Goal: Task Accomplishment & Management: Use online tool/utility

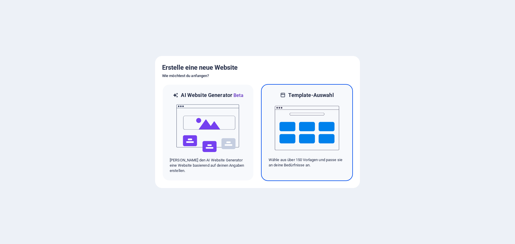
click at [299, 118] on img at bounding box center [307, 128] width 64 height 58
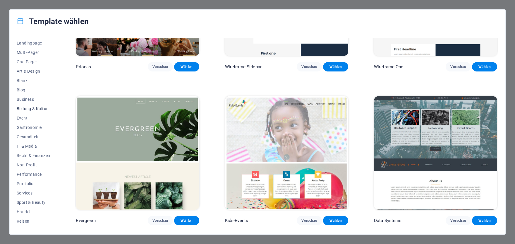
scroll to position [44, 0]
click at [28, 186] on span "Services" at bounding box center [33, 185] width 33 height 5
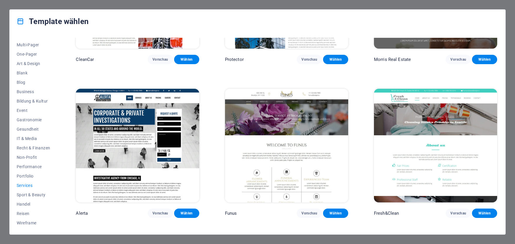
scroll to position [554, 0]
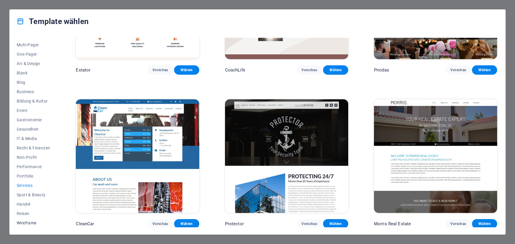
click at [32, 223] on span "Wireframe" at bounding box center [33, 222] width 33 height 5
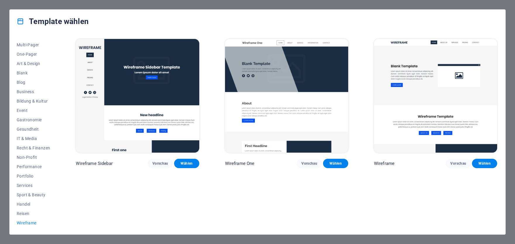
scroll to position [0, 0]
click at [35, 167] on span "Performance" at bounding box center [33, 166] width 33 height 5
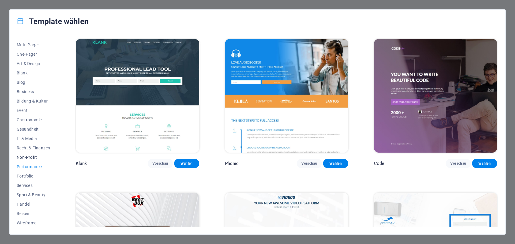
click at [34, 157] on span "Non-Profit" at bounding box center [33, 157] width 33 height 5
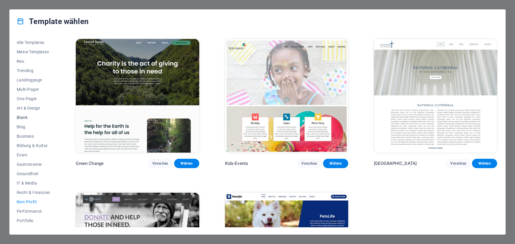
click at [26, 118] on span "Blank" at bounding box center [33, 117] width 33 height 5
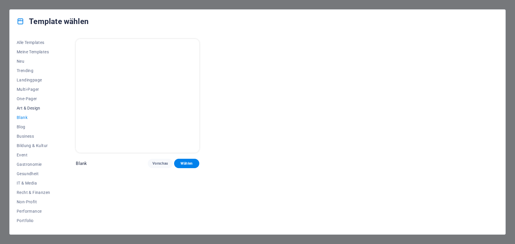
click at [38, 108] on span "Art & Design" at bounding box center [33, 108] width 33 height 5
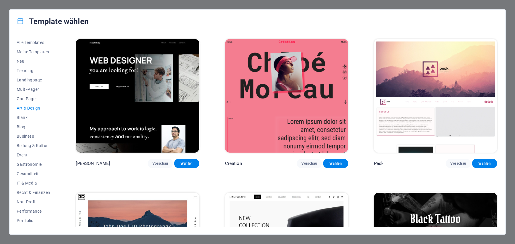
click at [34, 97] on span "One-Pager" at bounding box center [33, 98] width 33 height 5
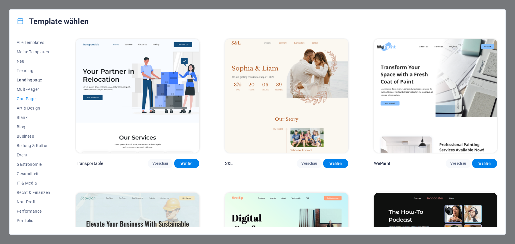
click at [43, 81] on span "Landingpage" at bounding box center [33, 80] width 33 height 5
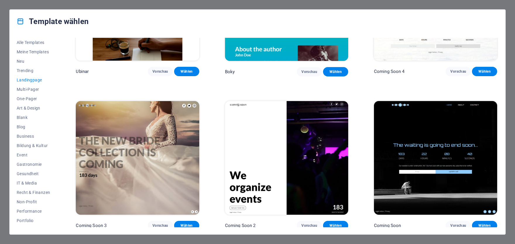
scroll to position [1171, 0]
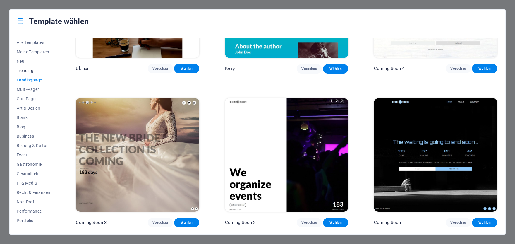
click at [27, 69] on span "Trending" at bounding box center [33, 70] width 33 height 5
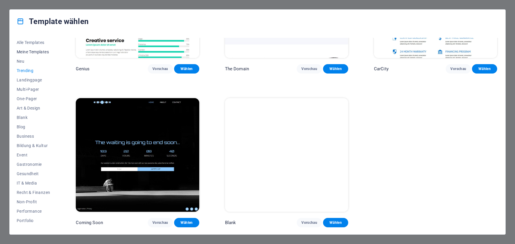
click at [43, 51] on span "Meine Templates" at bounding box center [33, 51] width 33 height 5
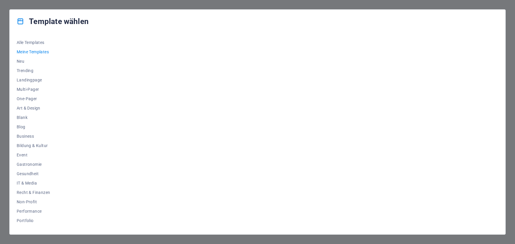
scroll to position [0, 0]
click at [40, 100] on span "One-Pager" at bounding box center [33, 98] width 33 height 5
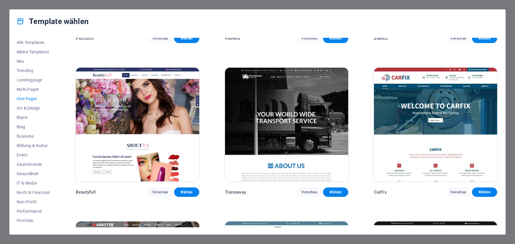
scroll to position [2849, 0]
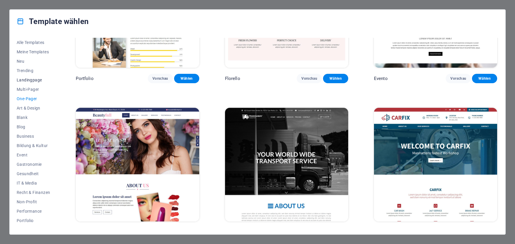
click at [40, 79] on span "Landingpage" at bounding box center [33, 80] width 33 height 5
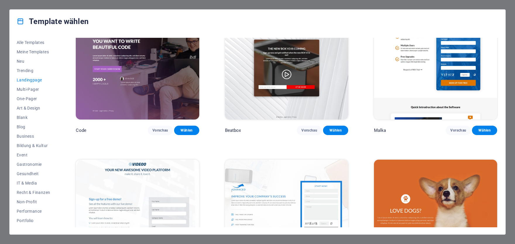
scroll to position [0, 0]
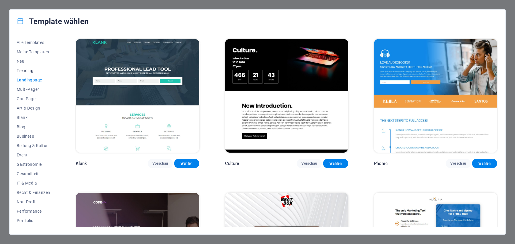
click at [39, 71] on span "Trending" at bounding box center [33, 70] width 33 height 5
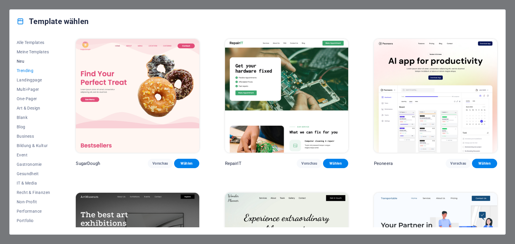
click at [35, 64] on button "Neu" at bounding box center [33, 60] width 33 height 9
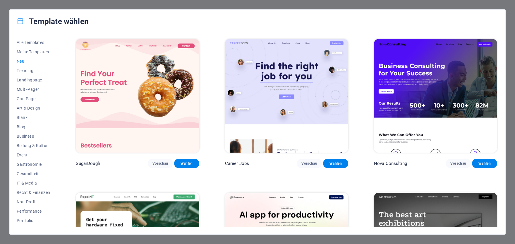
click at [23, 60] on span "Neu" at bounding box center [33, 61] width 33 height 5
click at [27, 51] on span "Meine Templates" at bounding box center [33, 51] width 33 height 5
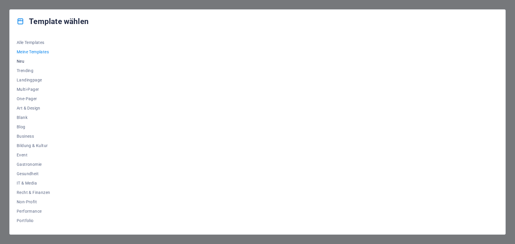
click at [30, 58] on button "Neu" at bounding box center [33, 60] width 33 height 9
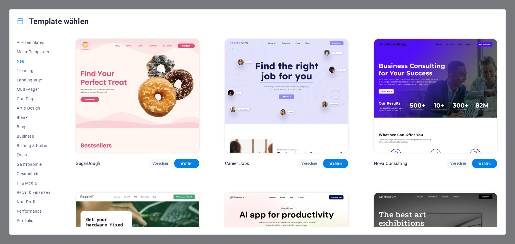
click at [26, 115] on span "Blank" at bounding box center [33, 117] width 33 height 5
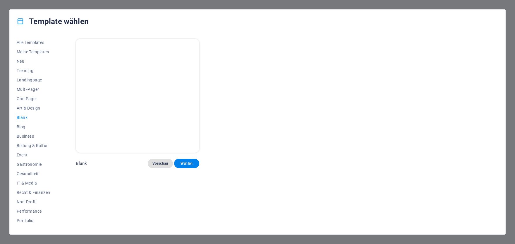
click at [167, 162] on span "Vorschau" at bounding box center [160, 163] width 16 height 5
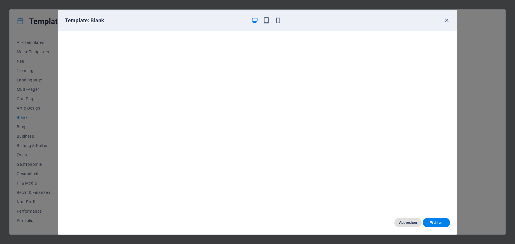
click at [419, 225] on button "Abbrechen" at bounding box center [407, 222] width 27 height 9
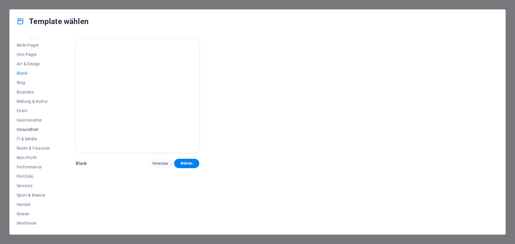
scroll to position [44, 0]
click at [39, 175] on span "Portfolio" at bounding box center [33, 175] width 33 height 5
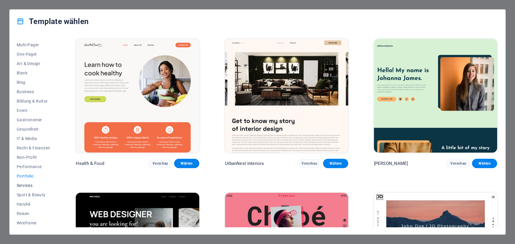
click at [37, 185] on span "Services" at bounding box center [33, 185] width 33 height 5
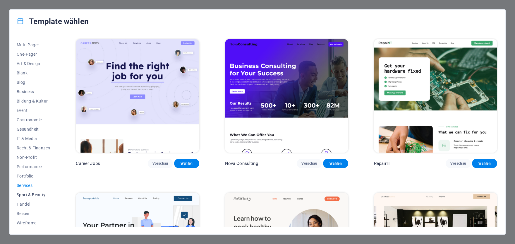
click at [38, 195] on span "Sport & Beauty" at bounding box center [33, 194] width 33 height 5
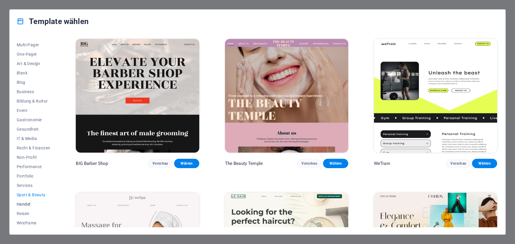
click at [38, 202] on span "Handel" at bounding box center [33, 204] width 33 height 5
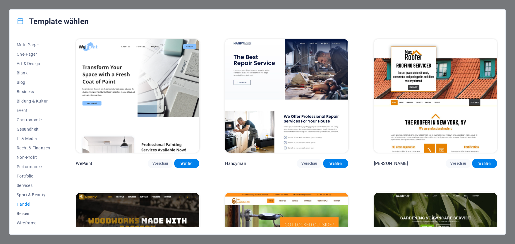
click at [39, 214] on span "Reisen" at bounding box center [33, 213] width 33 height 5
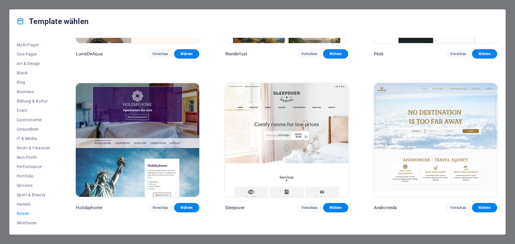
scroll to position [248, 0]
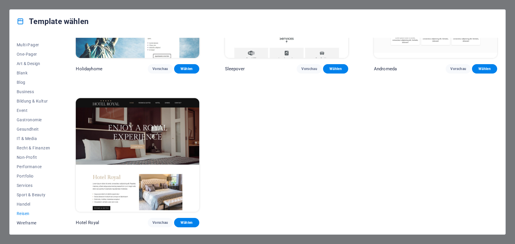
click at [34, 221] on span "Wireframe" at bounding box center [33, 222] width 33 height 5
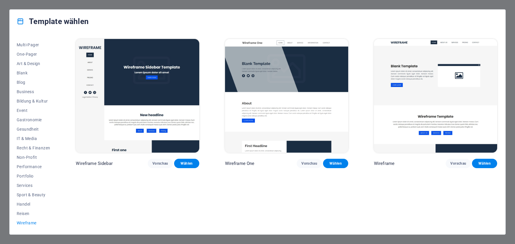
scroll to position [0, 0]
click at [301, 163] on button "Vorschau" at bounding box center [309, 163] width 25 height 9
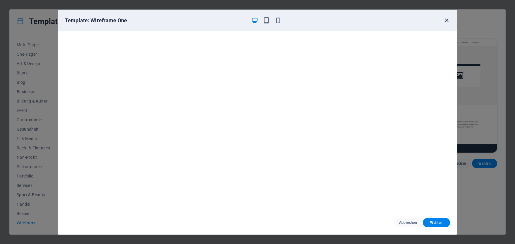
click at [447, 21] on icon "button" at bounding box center [446, 20] width 7 height 7
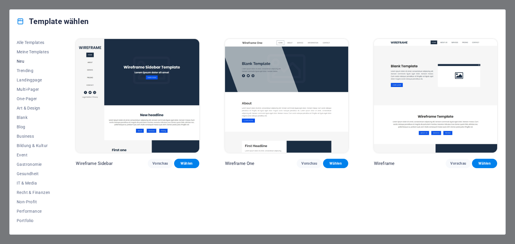
click at [40, 64] on button "Neu" at bounding box center [33, 60] width 33 height 9
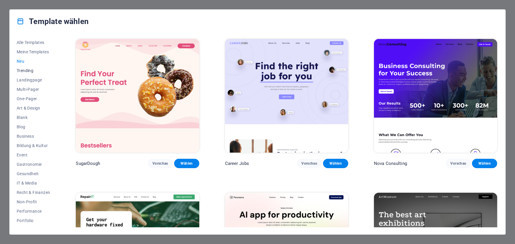
click at [40, 69] on span "Trending" at bounding box center [33, 70] width 33 height 5
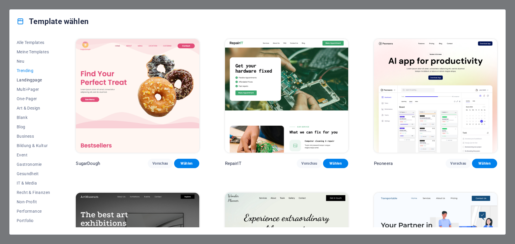
click at [39, 78] on span "Landingpage" at bounding box center [33, 80] width 33 height 5
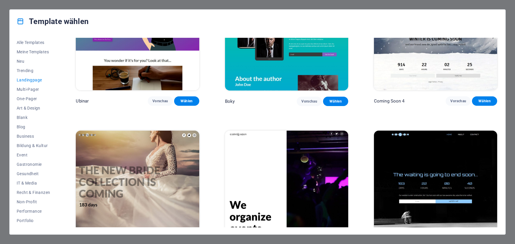
scroll to position [1171, 0]
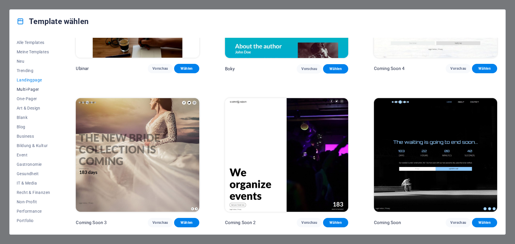
click at [38, 91] on span "Multi-Pager" at bounding box center [33, 89] width 33 height 5
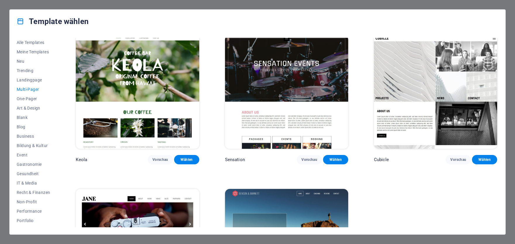
scroll to position [3325, 0]
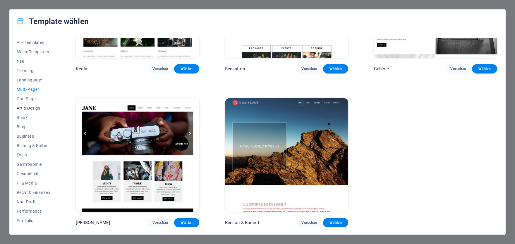
click at [39, 107] on span "Art & Design" at bounding box center [33, 108] width 33 height 5
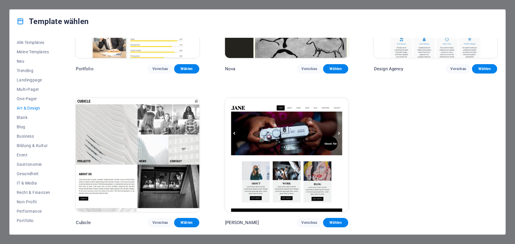
scroll to position [556, 0]
click at [37, 116] on span "Blank" at bounding box center [33, 117] width 33 height 5
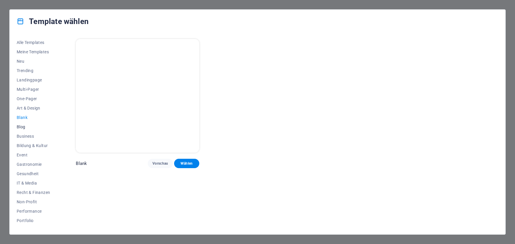
click at [41, 127] on span "Blog" at bounding box center [33, 126] width 33 height 5
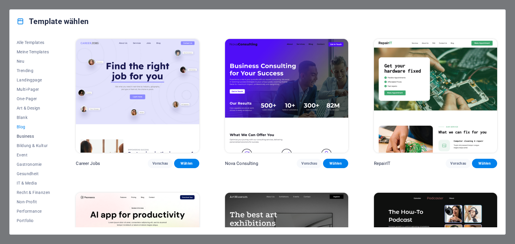
click at [41, 137] on span "Business" at bounding box center [33, 136] width 33 height 5
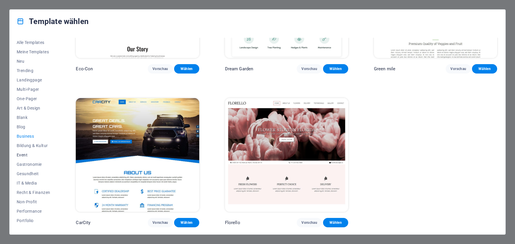
scroll to position [44, 0]
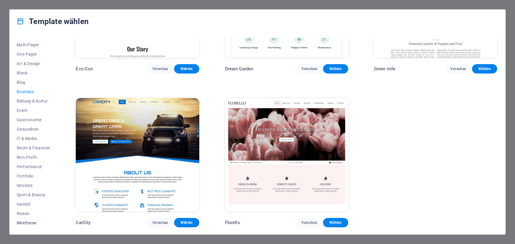
click at [34, 223] on span "Wireframe" at bounding box center [33, 222] width 33 height 5
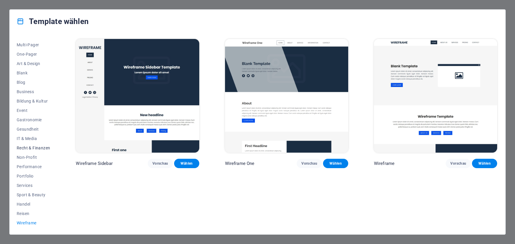
scroll to position [0, 0]
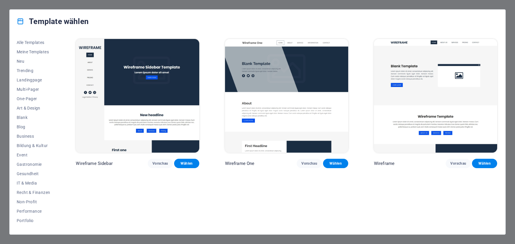
click at [131, 4] on div "Template wählen Alle Templates Meine Templates Neu Trending Landingpage Multi-P…" at bounding box center [257, 122] width 515 height 244
click at [113, 18] on div "Template wählen" at bounding box center [257, 21] width 495 height 23
click at [19, 23] on icon at bounding box center [21, 22] width 8 height 8
click at [37, 44] on span "Alle Templates" at bounding box center [33, 42] width 33 height 5
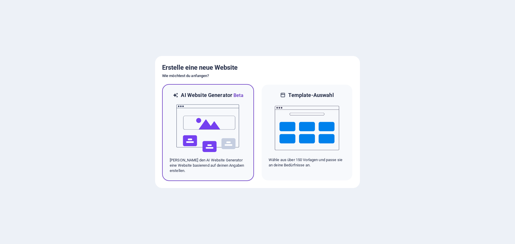
click at [225, 126] on img at bounding box center [208, 128] width 64 height 58
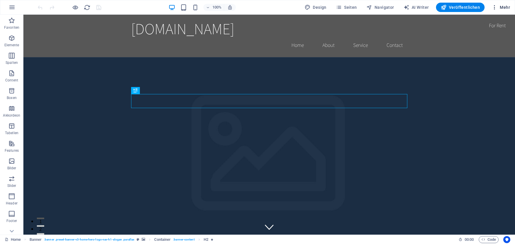
click at [503, 6] on span "Mehr" at bounding box center [500, 7] width 18 height 6
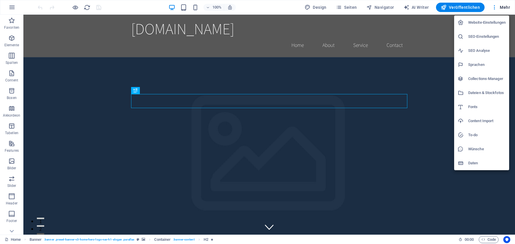
click at [12, 7] on div at bounding box center [257, 122] width 515 height 244
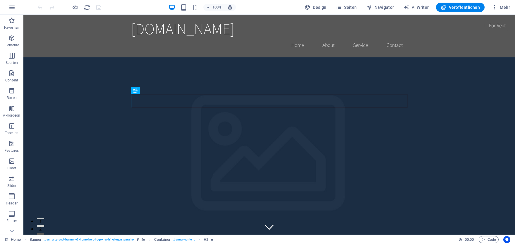
click at [12, 7] on icon "button" at bounding box center [11, 7] width 7 height 7
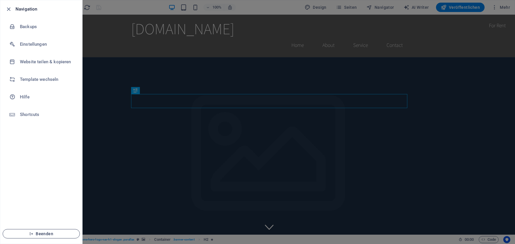
click at [46, 235] on span "Beenden" at bounding box center [41, 233] width 67 height 5
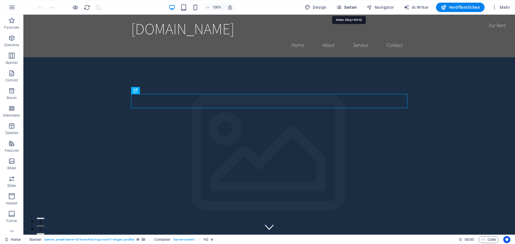
click at [351, 7] on span "Seiten" at bounding box center [346, 7] width 21 height 6
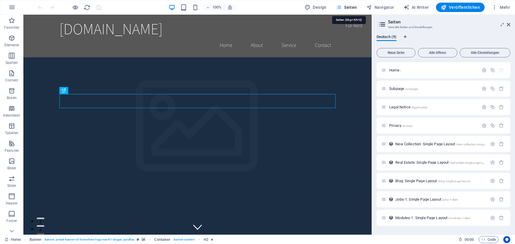
click at [351, 7] on span "Seiten" at bounding box center [346, 7] width 21 height 6
click at [15, 9] on icon "button" at bounding box center [11, 7] width 7 height 7
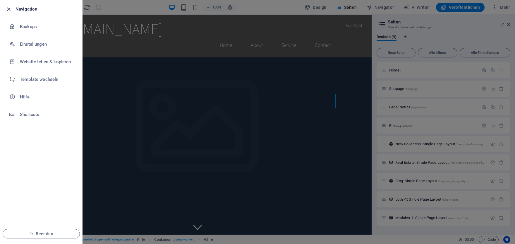
click at [10, 9] on icon "button" at bounding box center [8, 9] width 7 height 7
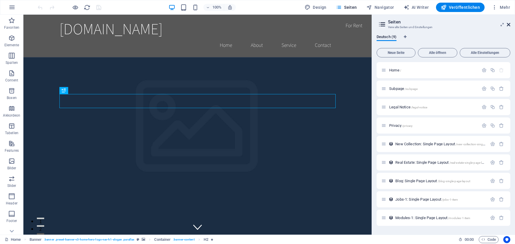
click at [510, 23] on icon at bounding box center [509, 24] width 4 height 5
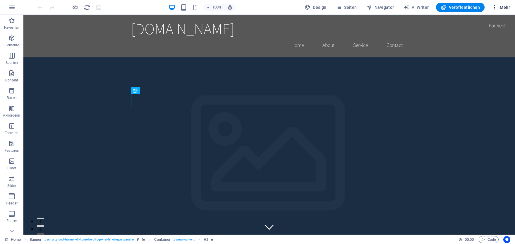
click at [501, 8] on span "Mehr" at bounding box center [500, 7] width 18 height 6
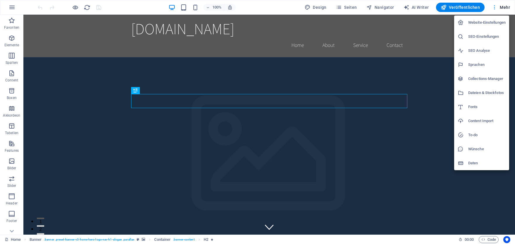
click at [501, 8] on div at bounding box center [257, 122] width 515 height 244
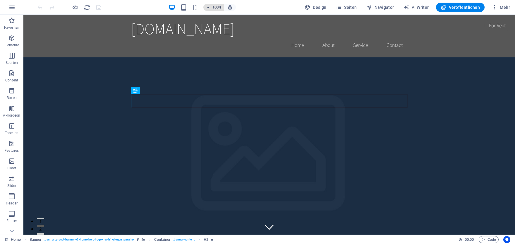
click at [216, 6] on h6 "100%" at bounding box center [216, 7] width 9 height 7
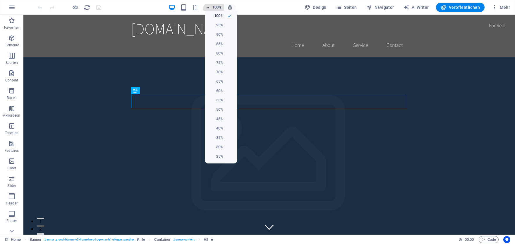
click at [216, 6] on div at bounding box center [257, 122] width 515 height 244
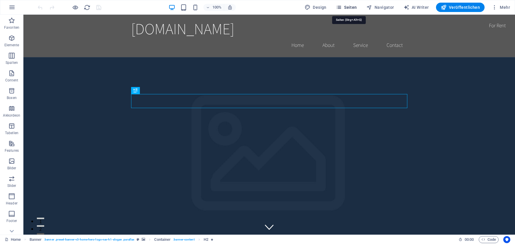
click at [349, 8] on span "Seiten" at bounding box center [346, 7] width 21 height 6
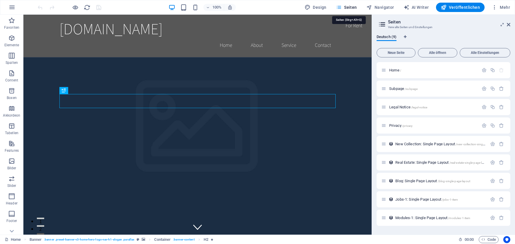
click at [350, 8] on span "Seiten" at bounding box center [346, 7] width 21 height 6
click at [342, 7] on icon "button" at bounding box center [339, 7] width 6 height 6
click at [370, 6] on icon "button" at bounding box center [369, 7] width 6 height 6
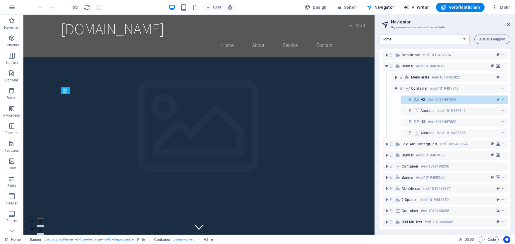
click at [420, 9] on span "AI Writer" at bounding box center [415, 7] width 25 height 6
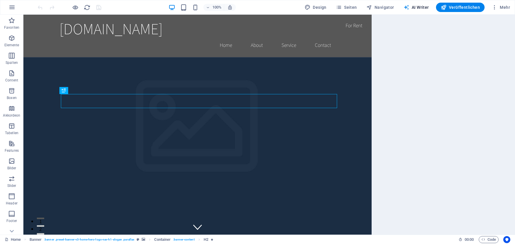
select select "English"
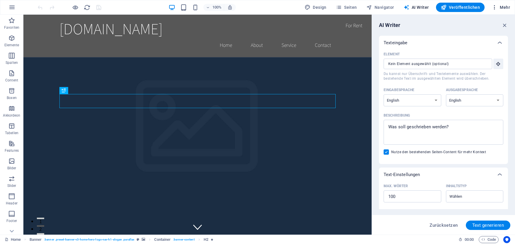
click at [505, 9] on span "Mehr" at bounding box center [500, 7] width 18 height 6
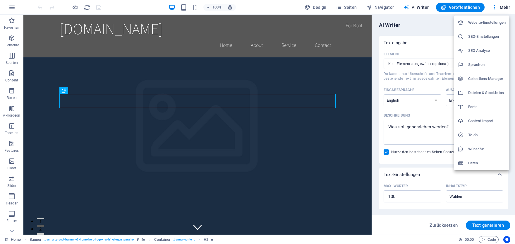
click at [501, 19] on h6 "Website-Einstellungen" at bounding box center [486, 22] width 37 height 7
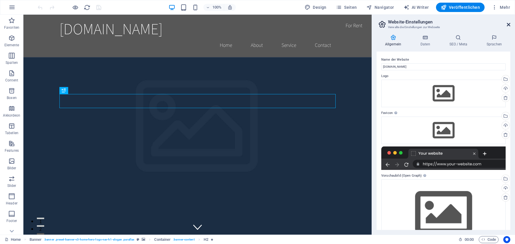
click at [509, 24] on icon at bounding box center [509, 24] width 4 height 5
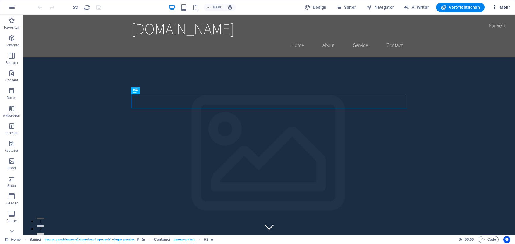
click at [498, 5] on span "Mehr" at bounding box center [500, 7] width 18 height 6
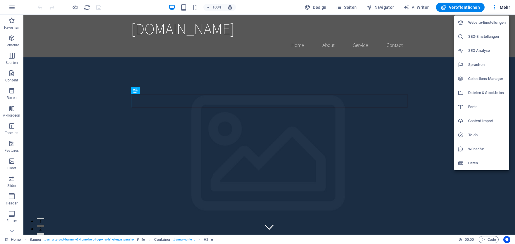
click at [499, 5] on div at bounding box center [257, 122] width 515 height 244
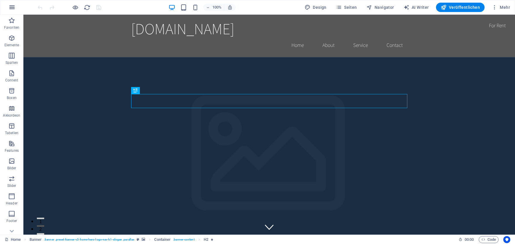
click at [13, 6] on icon "button" at bounding box center [11, 7] width 7 height 7
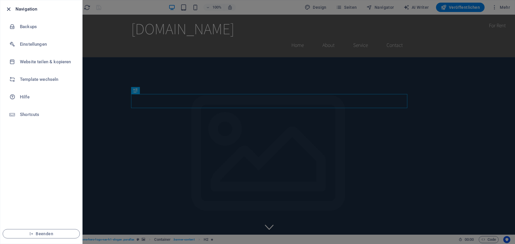
click at [11, 7] on icon "button" at bounding box center [8, 9] width 7 height 7
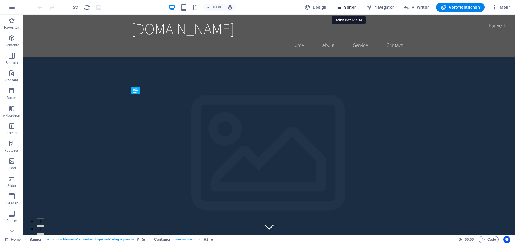
click at [342, 7] on icon "button" at bounding box center [339, 7] width 6 height 6
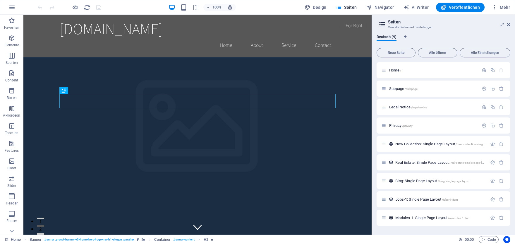
click at [512, 23] on aside "Seiten Verwalte Seiten und Einstellungen Deutsch (9) Neue Seite Alle öffnen All…" at bounding box center [442, 125] width 143 height 220
click at [509, 23] on icon at bounding box center [509, 24] width 4 height 5
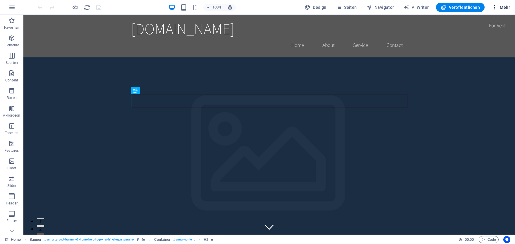
click at [501, 8] on span "Mehr" at bounding box center [500, 7] width 18 height 6
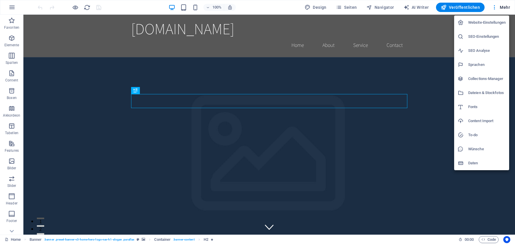
click at [500, 22] on h6 "Website-Einstellungen" at bounding box center [486, 22] width 37 height 7
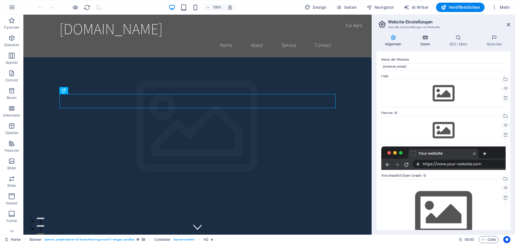
click at [426, 45] on h4 "Daten" at bounding box center [426, 41] width 29 height 12
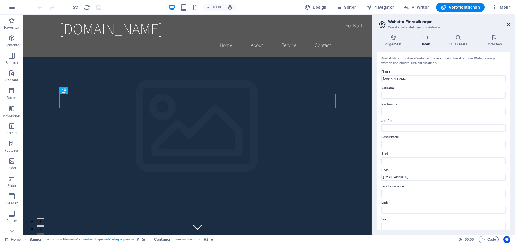
click at [510, 24] on icon at bounding box center [509, 24] width 4 height 5
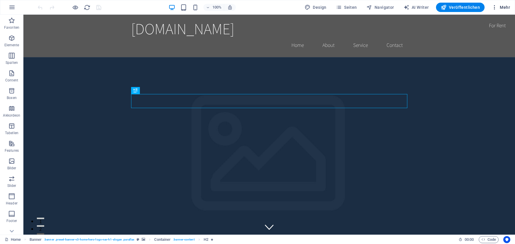
click at [499, 8] on span "Mehr" at bounding box center [500, 7] width 18 height 6
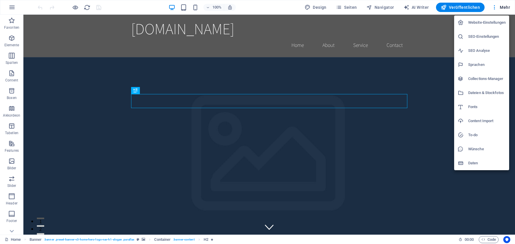
click at [488, 163] on h6 "Daten" at bounding box center [486, 162] width 37 height 7
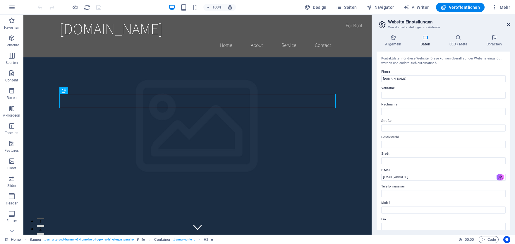
click at [508, 25] on icon at bounding box center [509, 24] width 4 height 5
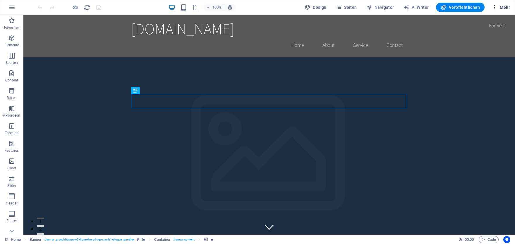
click at [496, 8] on icon "button" at bounding box center [494, 7] width 6 height 6
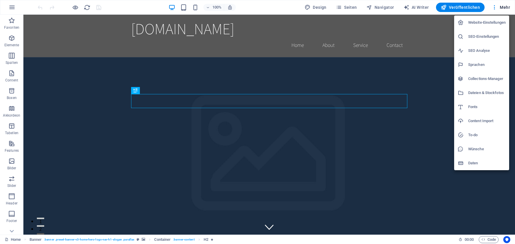
click at [15, 8] on div at bounding box center [257, 122] width 515 height 244
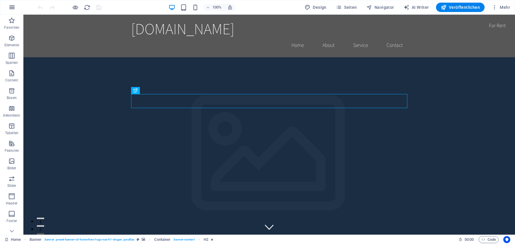
click at [13, 5] on icon "button" at bounding box center [11, 7] width 7 height 7
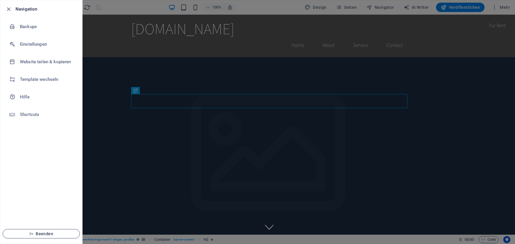
click at [44, 234] on span "Beenden" at bounding box center [41, 233] width 67 height 5
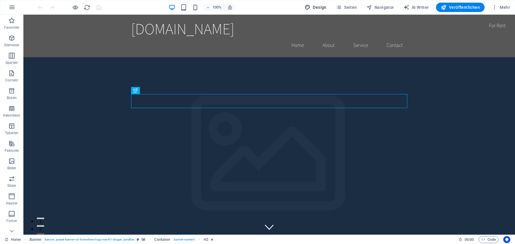
click at [307, 8] on button "Design" at bounding box center [315, 7] width 27 height 9
select select "rem"
select select "200"
select select "px"
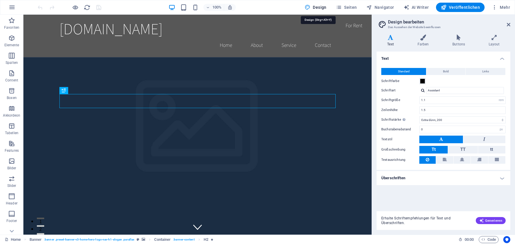
click at [317, 7] on span "Design" at bounding box center [315, 7] width 22 height 6
click at [511, 24] on aside "Design bearbeiten Das Aussehen der Website beeinflussen Varianten Text Farben B…" at bounding box center [442, 125] width 143 height 220
click at [507, 24] on icon at bounding box center [509, 24] width 4 height 5
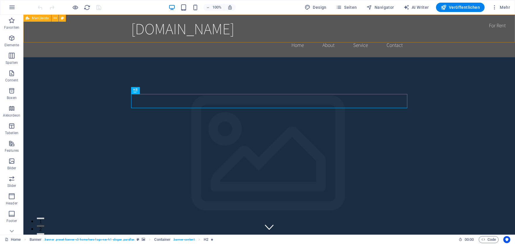
click at [47, 19] on span "Menüleiste" at bounding box center [40, 18] width 17 height 4
click at [44, 19] on span "Menüleiste" at bounding box center [40, 18] width 17 height 4
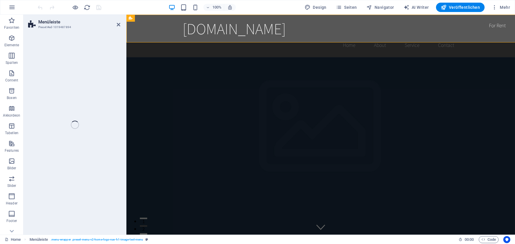
select select "header"
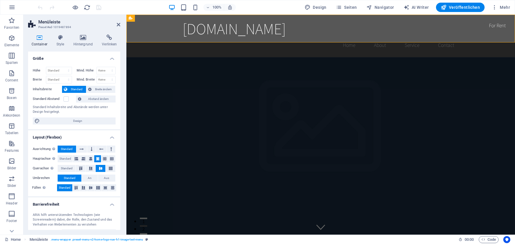
click at [121, 26] on aside "Menüleiste Preset #ed-1019487894 Container Style Hintergrund Verlinken Größe Hö…" at bounding box center [74, 125] width 103 height 220
click at [118, 24] on icon at bounding box center [119, 24] width 4 height 5
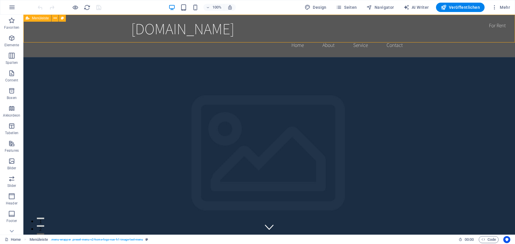
click at [45, 19] on span "Menüleiste" at bounding box center [40, 18] width 17 height 4
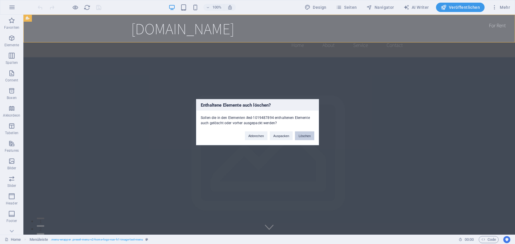
click at [306, 135] on button "Löschen" at bounding box center [304, 135] width 19 height 9
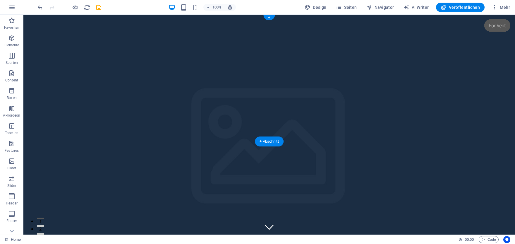
click at [306, 135] on figure at bounding box center [268, 125] width 491 height 220
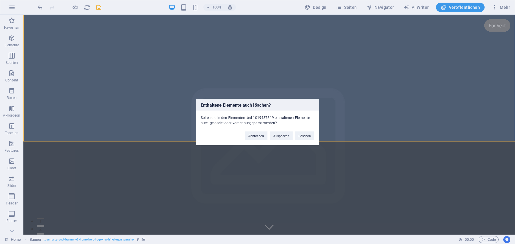
click at [306, 135] on button "Löschen" at bounding box center [304, 135] width 19 height 9
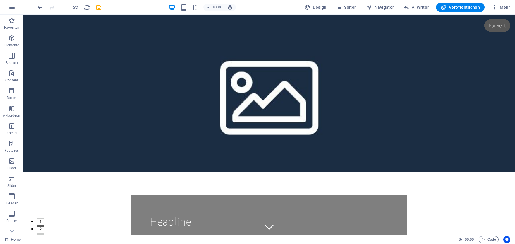
click at [306, 135] on figure at bounding box center [268, 93] width 491 height 157
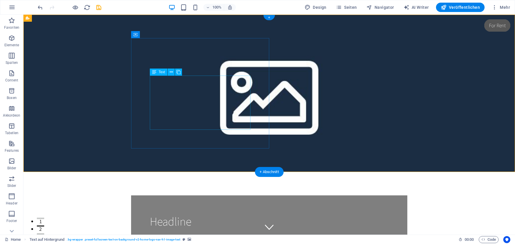
click at [199, 233] on div "Lorem ipsum dolor sit amet, consectetuer adipiscing elit. Aenean commodo ligula…" at bounding box center [269, 244] width 239 height 23
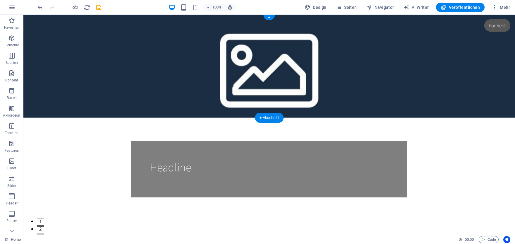
click at [282, 109] on figure at bounding box center [268, 66] width 491 height 103
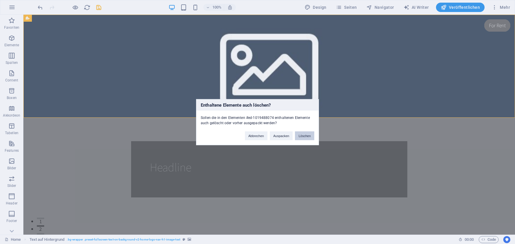
drag, startPoint x: 301, startPoint y: 137, endPoint x: 277, endPoint y: 121, distance: 28.1
click at [301, 137] on button "Löschen" at bounding box center [304, 135] width 19 height 9
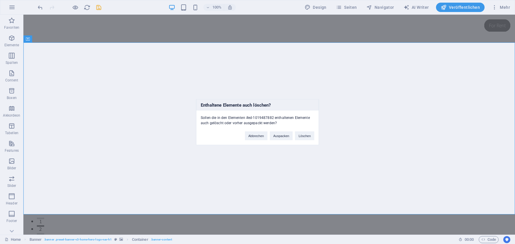
click at [301, 135] on button "Löschen" at bounding box center [304, 135] width 19 height 9
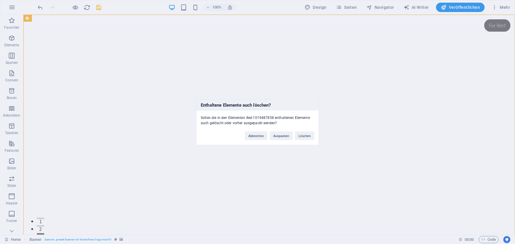
click at [301, 135] on button "Löschen" at bounding box center [304, 135] width 19 height 9
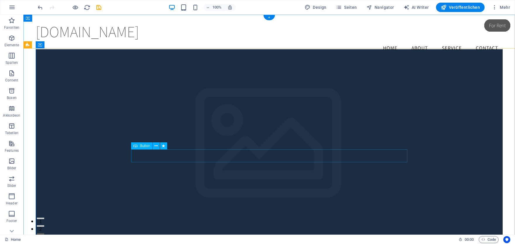
click at [285, 144] on figure at bounding box center [269, 149] width 467 height 200
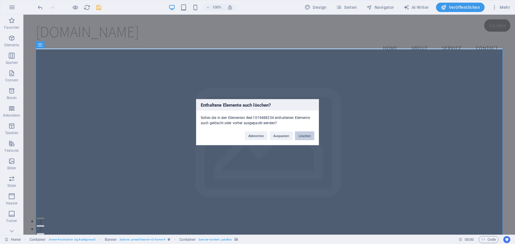
click at [304, 134] on button "Löschen" at bounding box center [304, 135] width 19 height 9
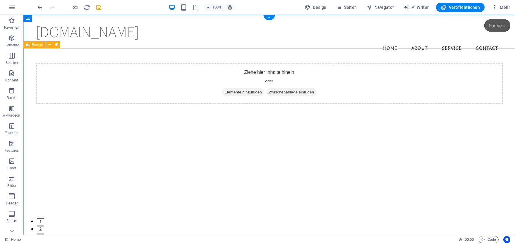
click at [264, 118] on div "Ziehe hier Inhalte hinein oder Elemente hinzufügen Zwischenablage einfügen" at bounding box center [268, 156] width 491 height 187
click at [213, 68] on div "Ziehe hier Inhalte hinein oder Elemente hinzufügen Zwischenablage einfügen" at bounding box center [269, 84] width 467 height 42
click at [236, 87] on div "Ziehe hier Inhalte hinein oder Elemente hinzufügen Zwischenablage einfügen" at bounding box center [269, 84] width 467 height 42
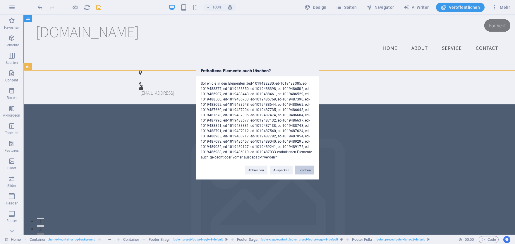
click at [304, 166] on button "Löschen" at bounding box center [304, 169] width 19 height 9
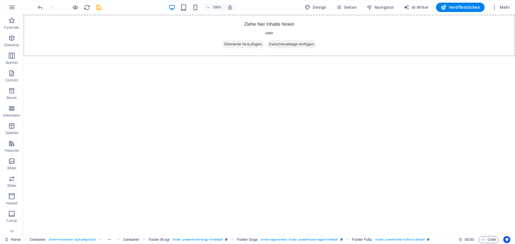
click at [306, 56] on html "Skip to main content Ziehe hier Inhalte hinein oder Elemente hinzufügen Zwische…" at bounding box center [268, 36] width 491 height 42
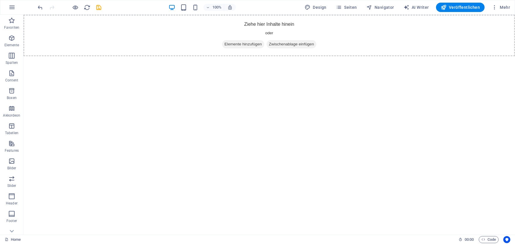
click at [307, 56] on html "Skip to main content Ziehe hier Inhalte hinein oder Elemente hinzufügen Zwische…" at bounding box center [268, 36] width 491 height 42
click at [377, 56] on html "Skip to main content Ziehe hier Inhalte hinein oder Elemente hinzufügen Zwische…" at bounding box center [268, 36] width 491 height 42
click at [88, 9] on icon "reload" at bounding box center [87, 7] width 7 height 7
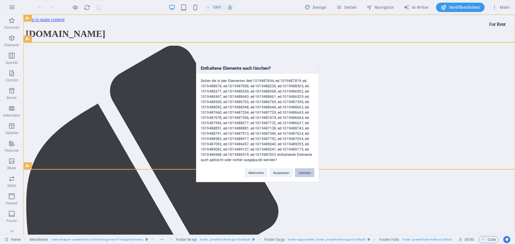
click at [306, 174] on button "Löschen" at bounding box center [304, 172] width 19 height 9
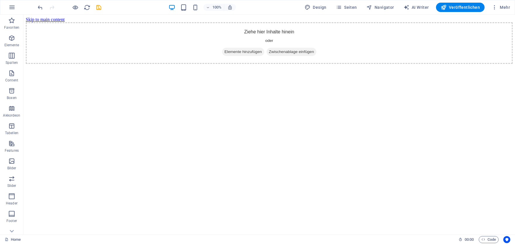
click at [174, 66] on html "Skip to main content Ziehe hier Inhalte hinein oder Elemente hinzufügen Zwische…" at bounding box center [268, 40] width 491 height 51
click at [9, 5] on icon "button" at bounding box center [11, 7] width 7 height 7
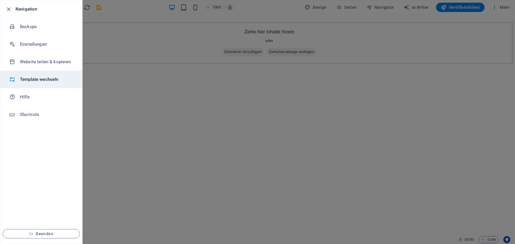
click at [49, 78] on h6 "Template wechseln" at bounding box center [47, 79] width 54 height 7
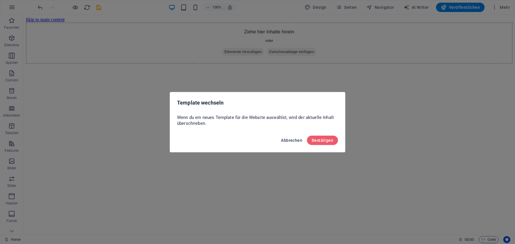
click at [298, 140] on span "Abbrechen" at bounding box center [291, 140] width 21 height 5
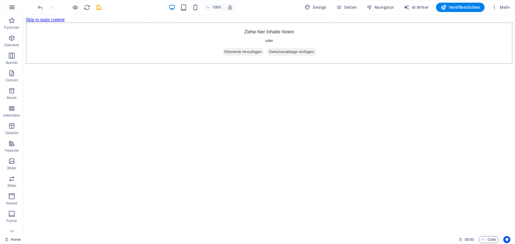
click at [12, 10] on icon "button" at bounding box center [11, 7] width 7 height 7
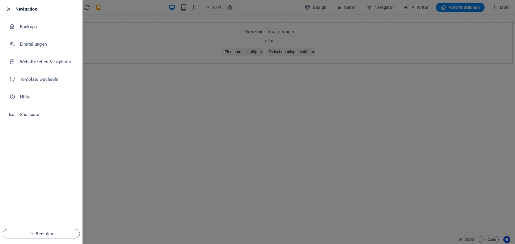
click at [9, 10] on icon "button" at bounding box center [8, 9] width 7 height 7
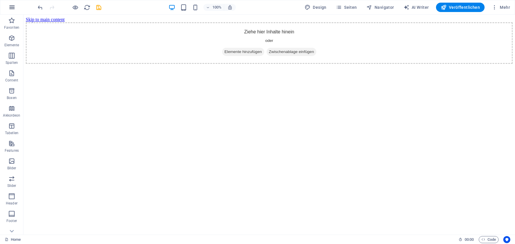
click at [12, 8] on icon "button" at bounding box center [11, 7] width 7 height 7
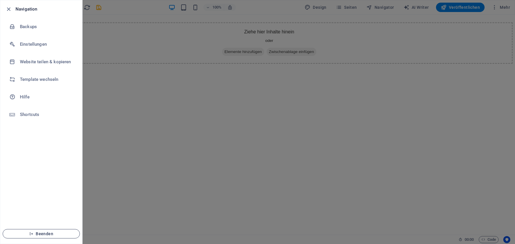
click at [51, 235] on span "Beenden" at bounding box center [41, 233] width 67 height 5
